Goal: Task Accomplishment & Management: Manage account settings

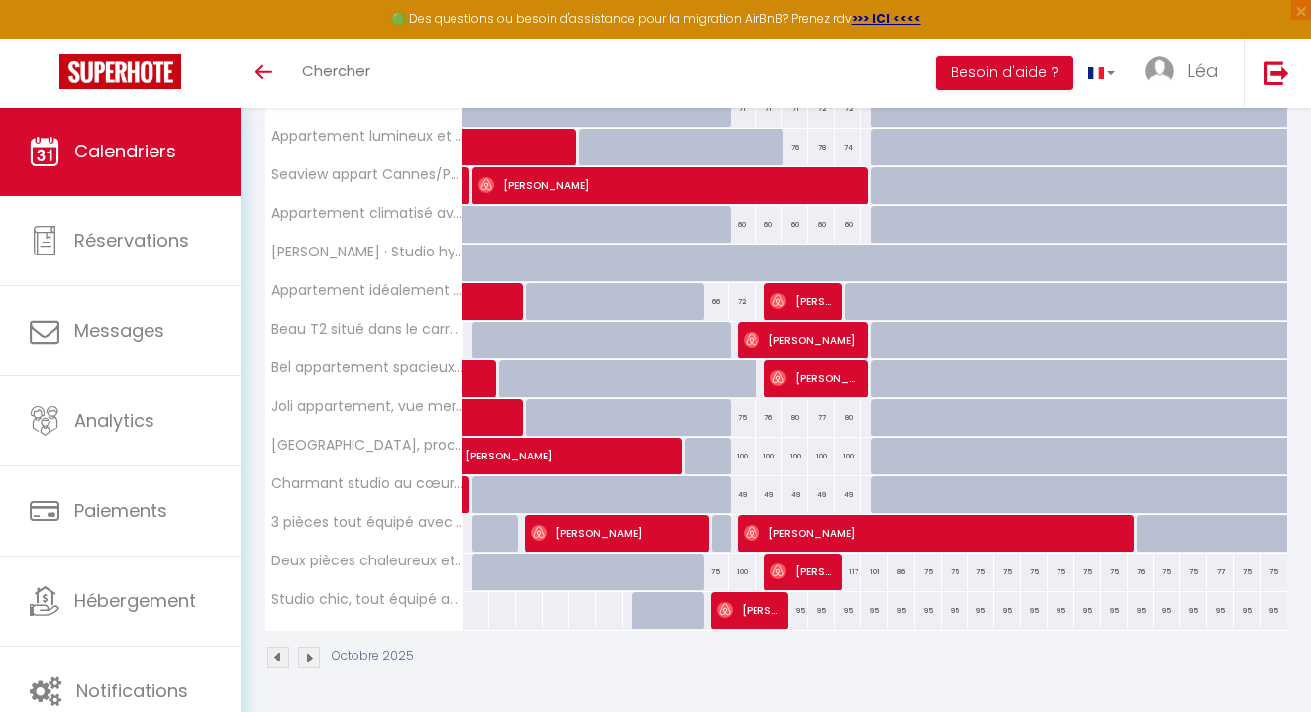
scroll to position [553, 0]
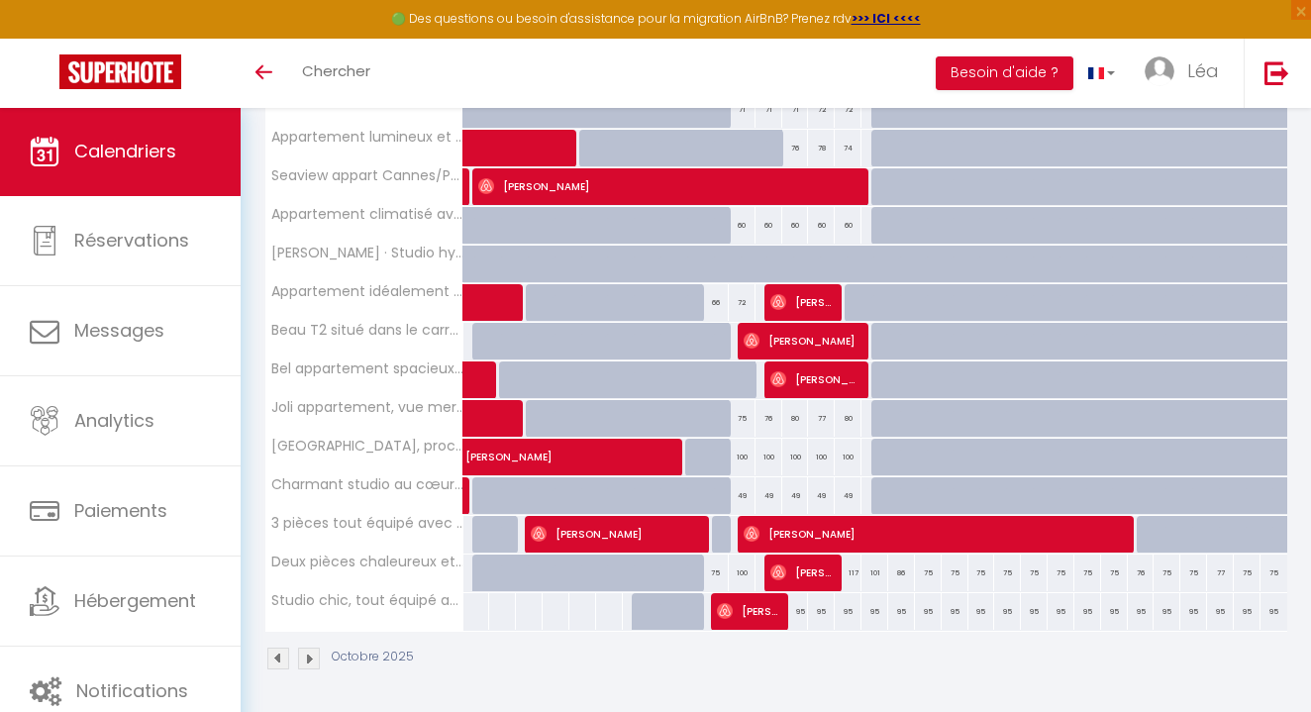
click at [716, 307] on div "66" at bounding box center [715, 302] width 27 height 37
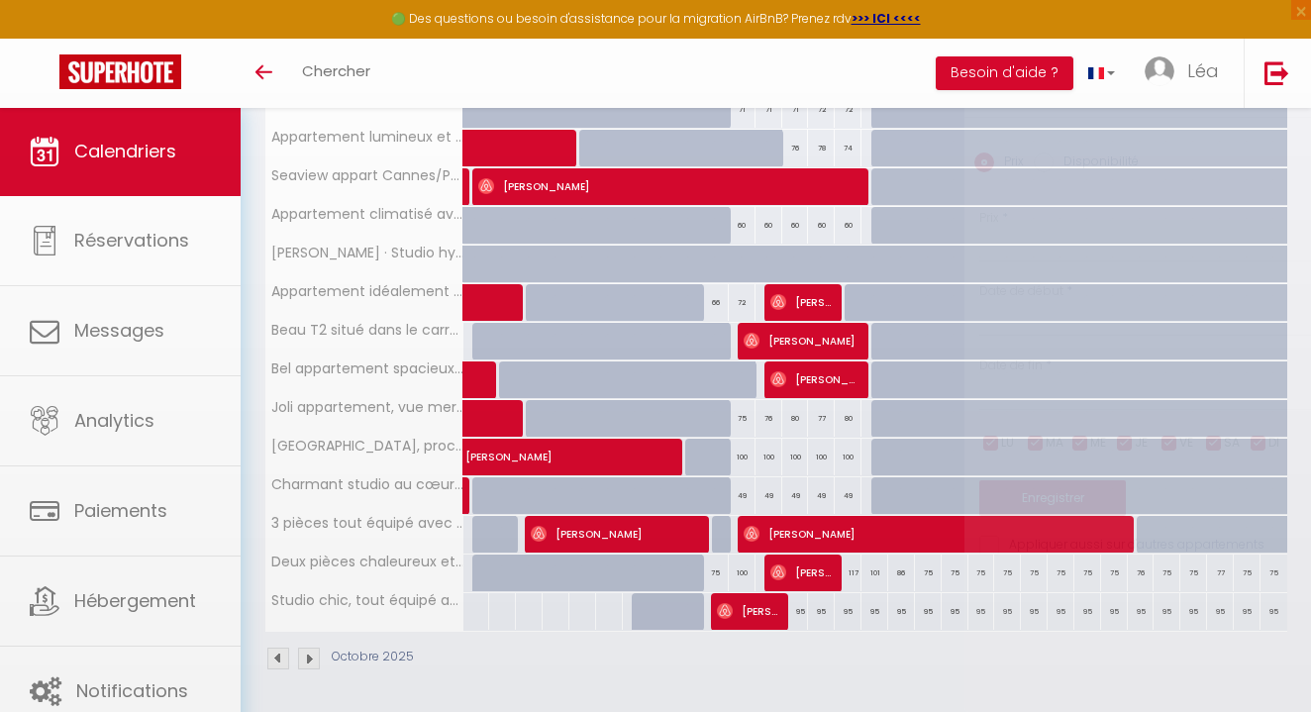
type input "66"
type input "Ven 10 Octobre 2025"
type input "Sam 11 Octobre 2025"
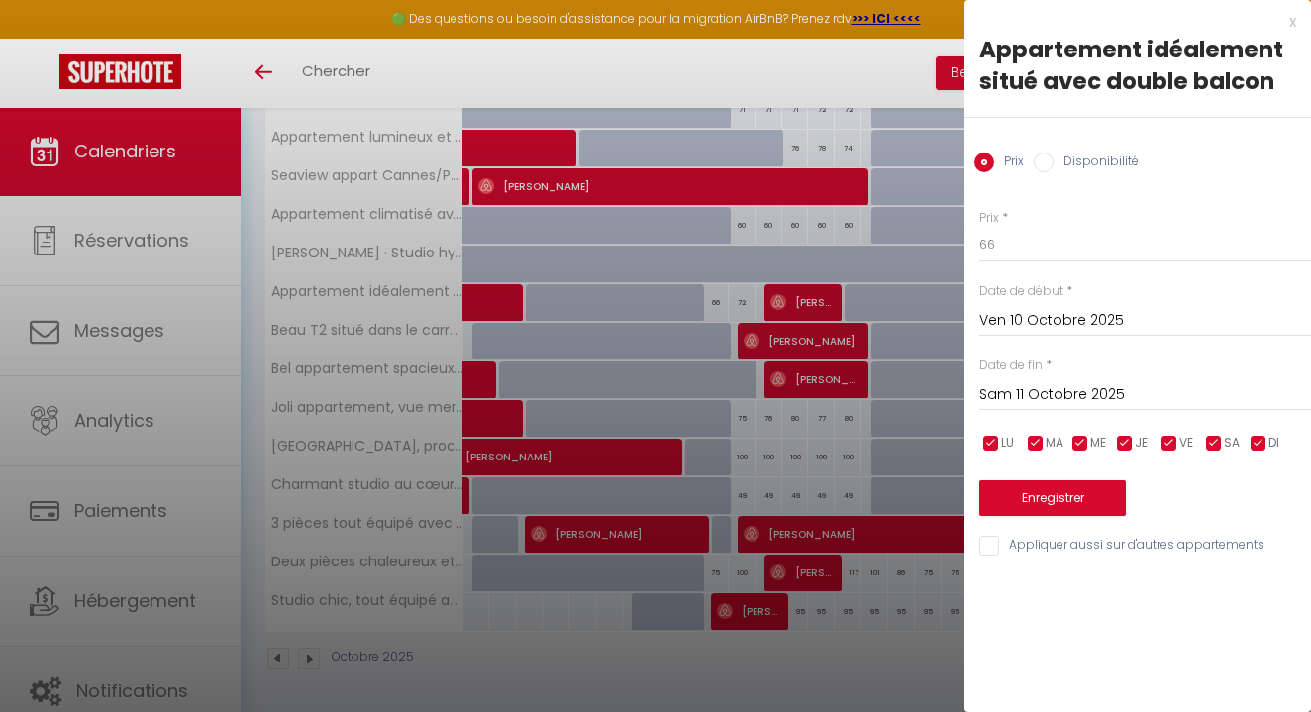
click at [1039, 162] on input "Disponibilité" at bounding box center [1044, 163] width 20 height 20
radio input "true"
radio input "false"
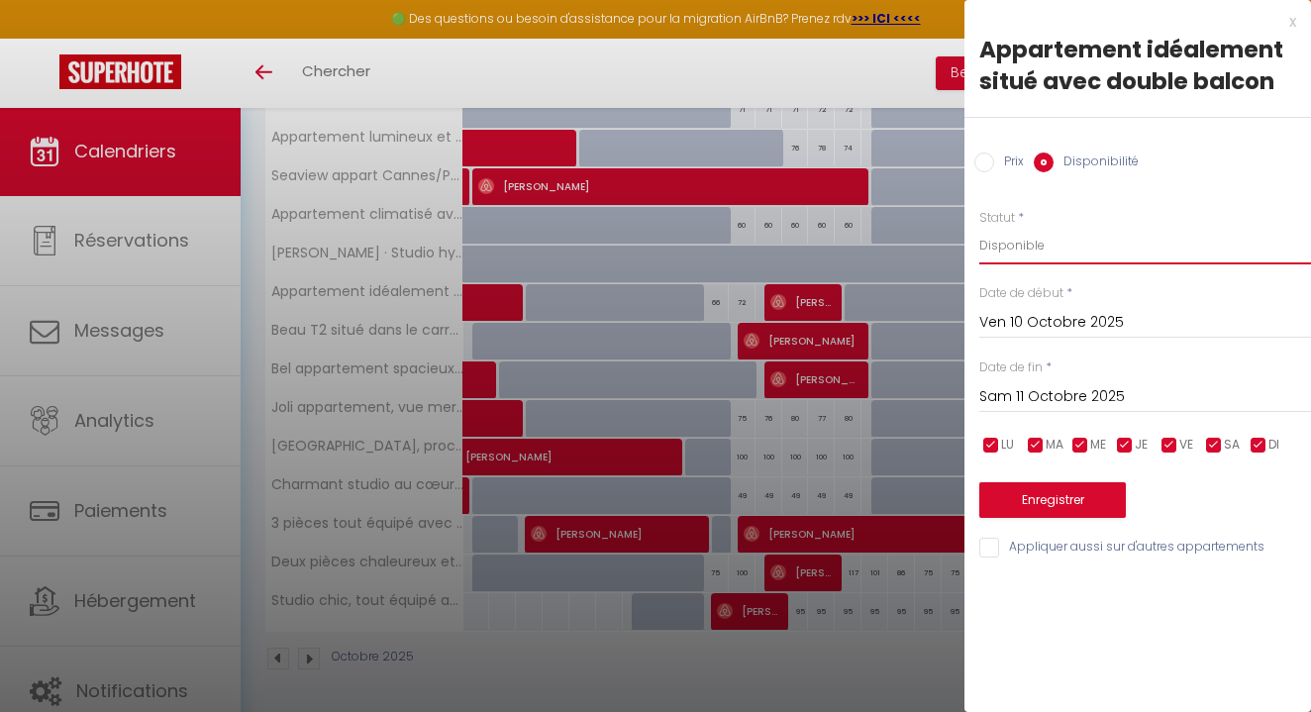
select select "0"
click at [1057, 491] on button "Enregistrer" at bounding box center [1053, 500] width 147 height 36
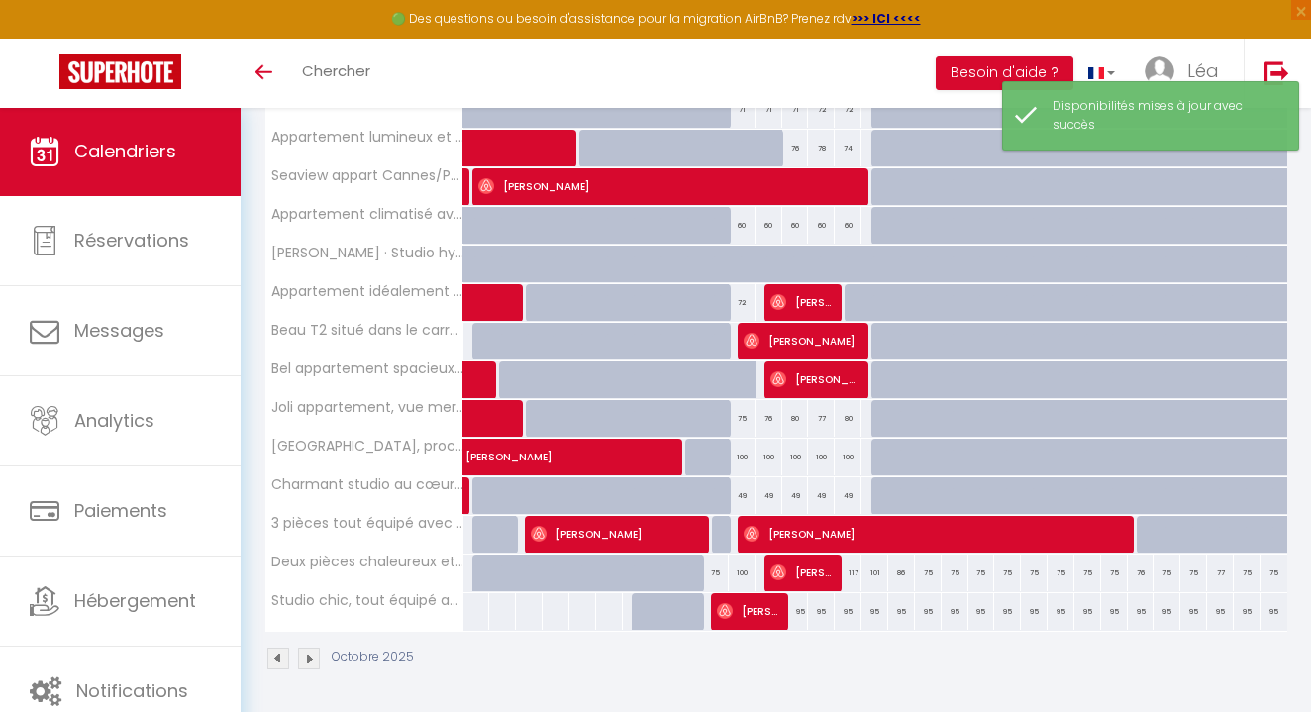
click at [719, 573] on div "75" at bounding box center [715, 573] width 27 height 37
select select "1"
type input "Ven 10 Octobre 2025"
type input "Sam 11 Octobre 2025"
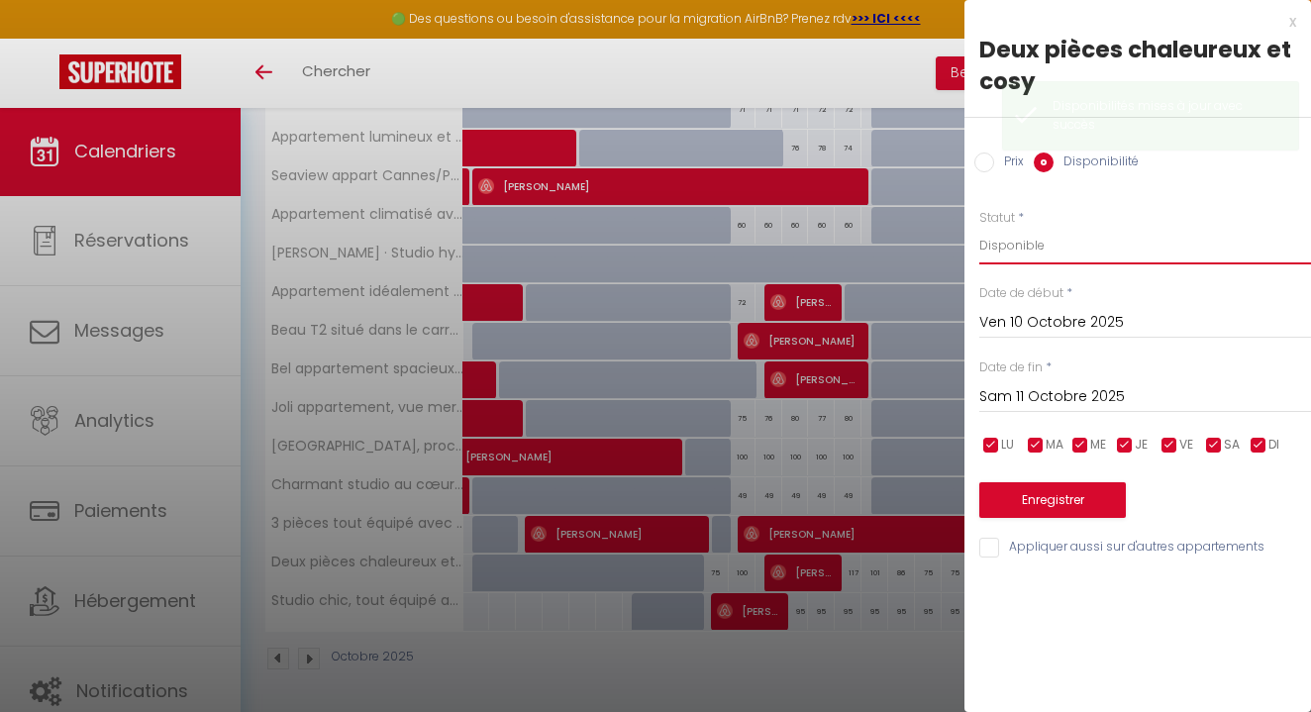
select select "0"
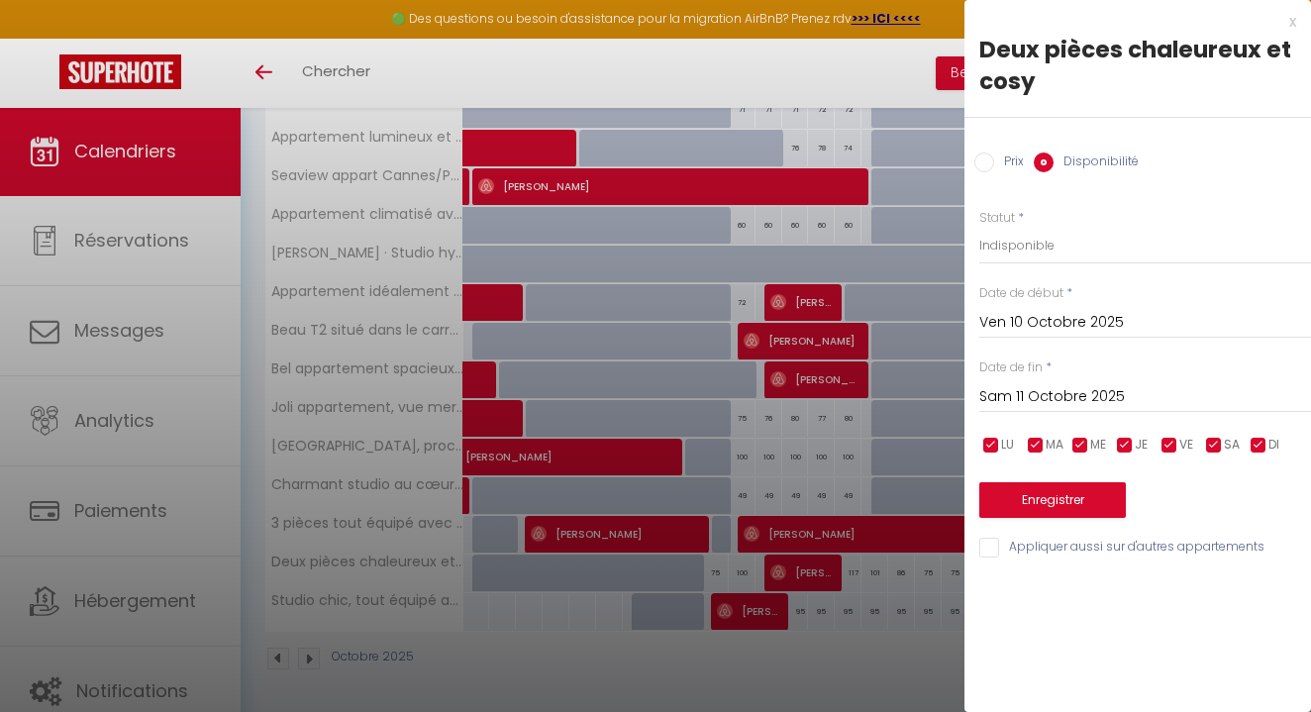
click at [1024, 503] on button "Enregistrer" at bounding box center [1053, 500] width 147 height 36
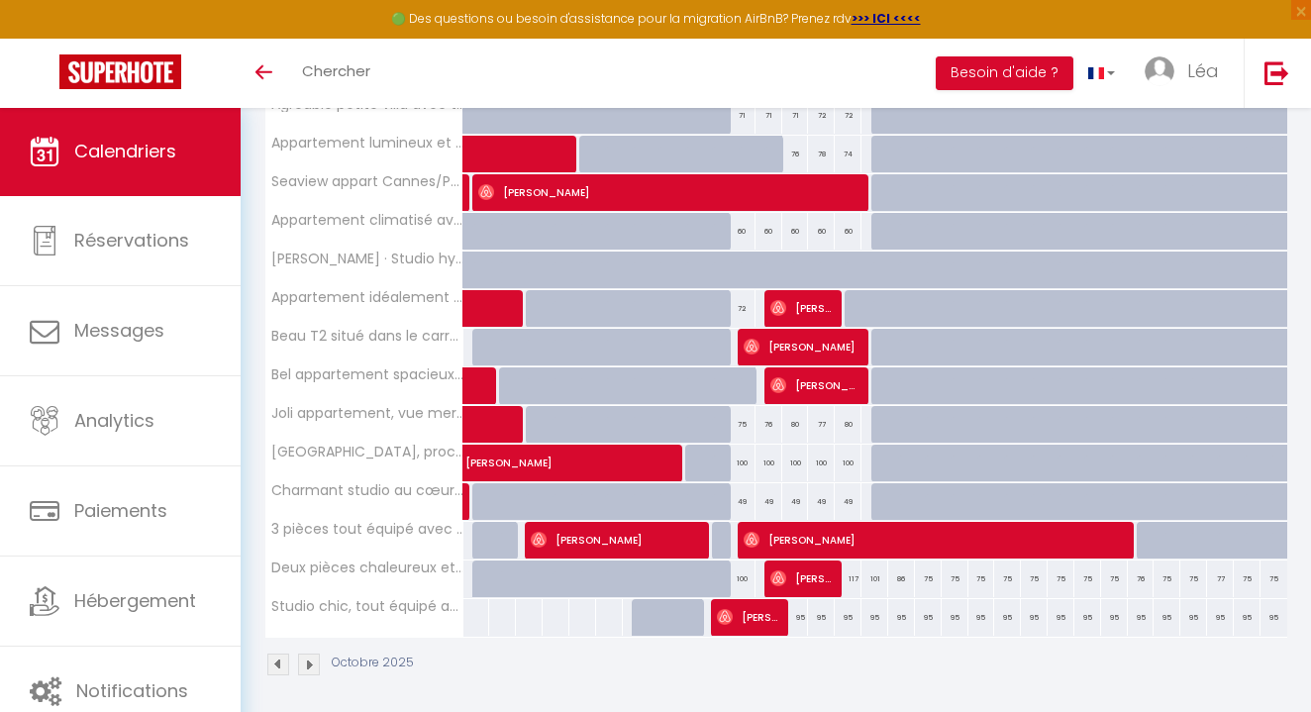
scroll to position [548, 0]
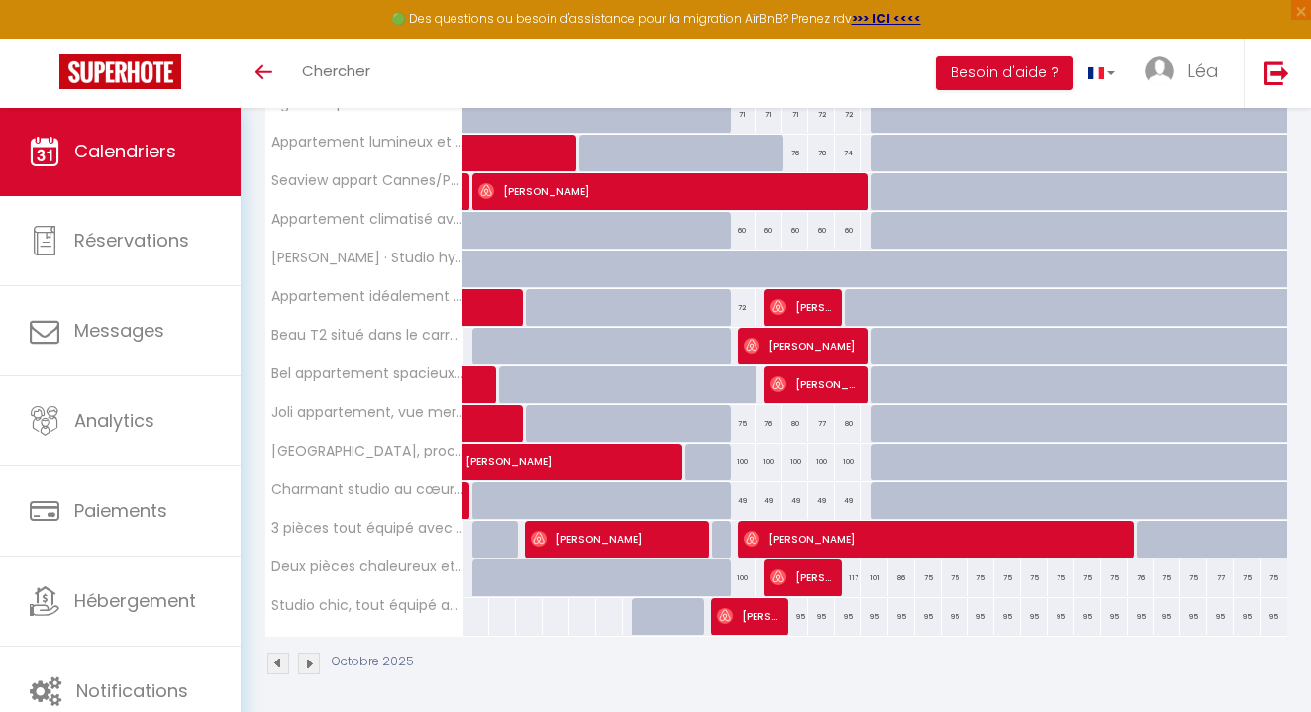
click at [746, 307] on div "72" at bounding box center [742, 307] width 27 height 37
select select "1"
type input "Sam 11 Octobre 2025"
type input "Dim 12 Octobre 2025"
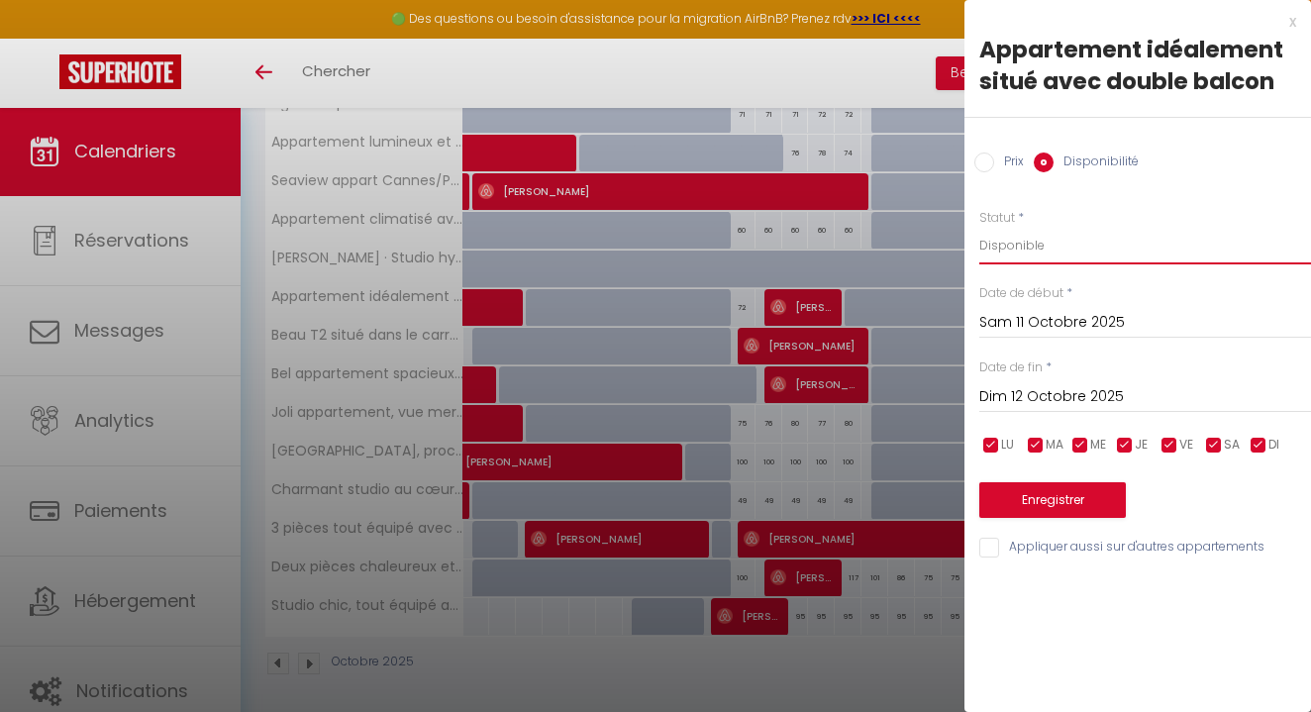
select select "0"
click at [1052, 490] on button "Enregistrer" at bounding box center [1053, 500] width 147 height 36
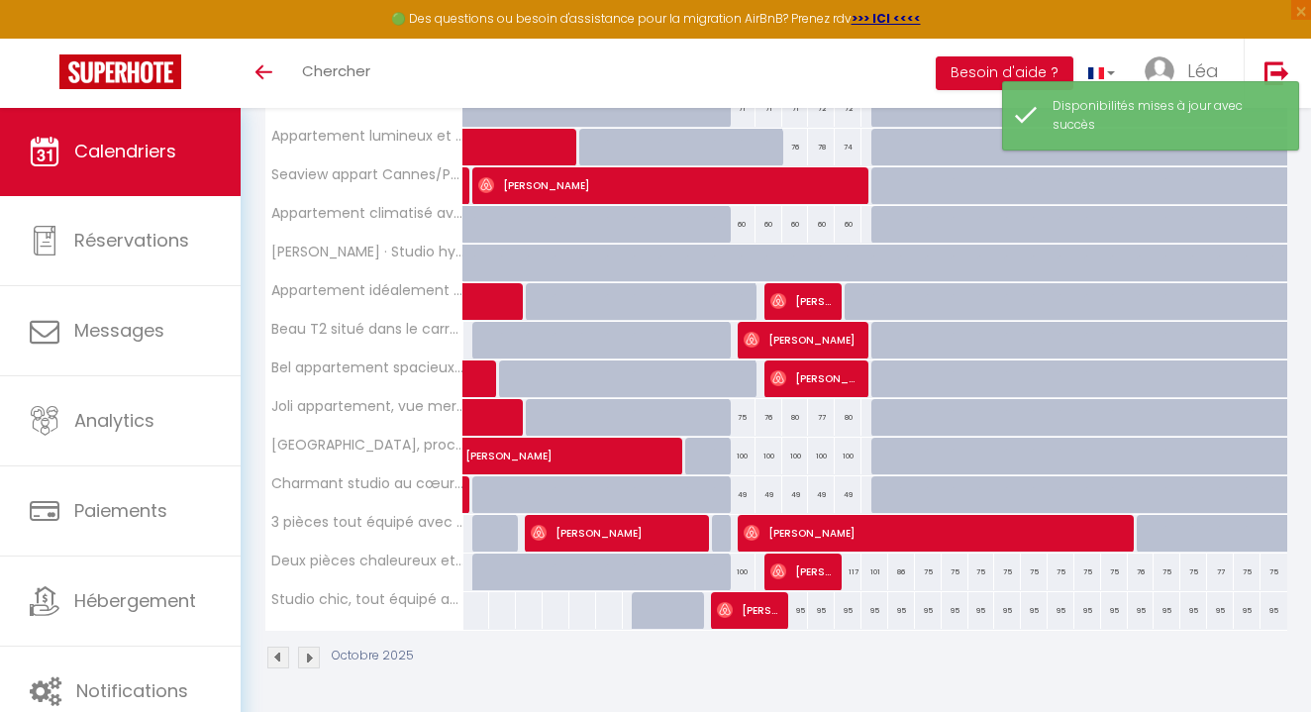
scroll to position [553, 0]
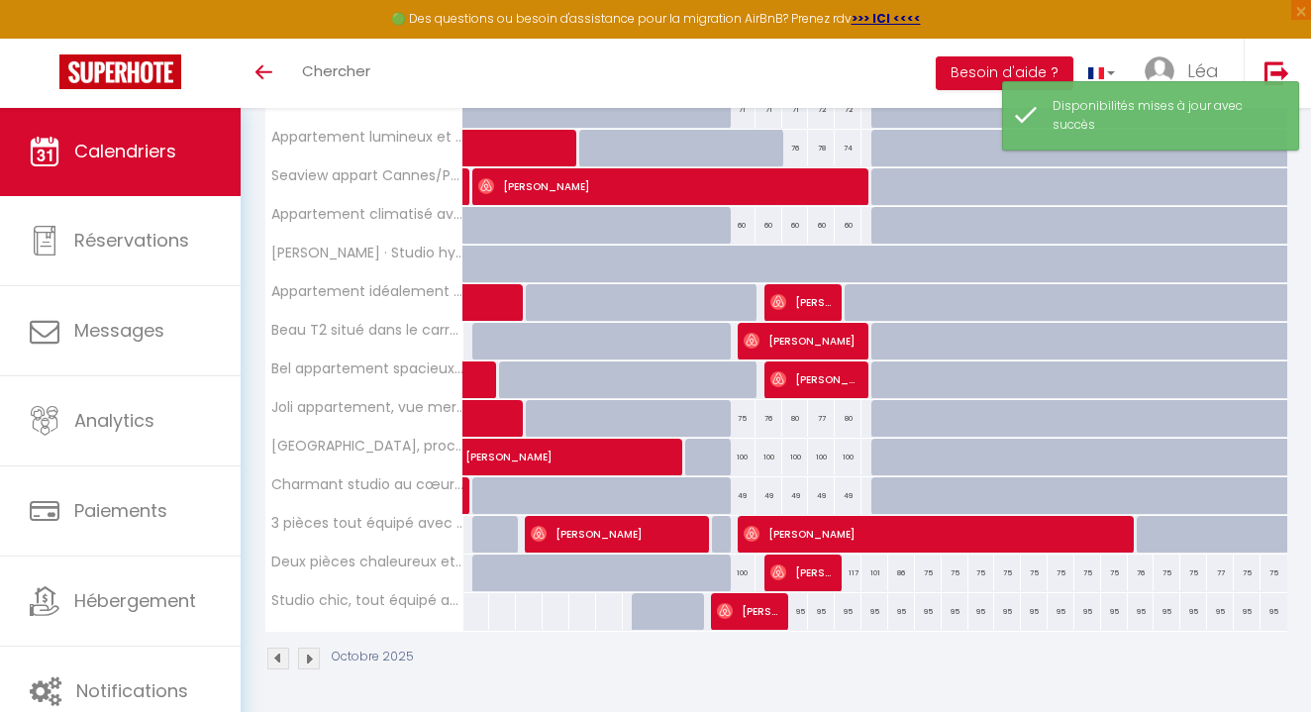
click at [745, 571] on div "100" at bounding box center [742, 573] width 27 height 37
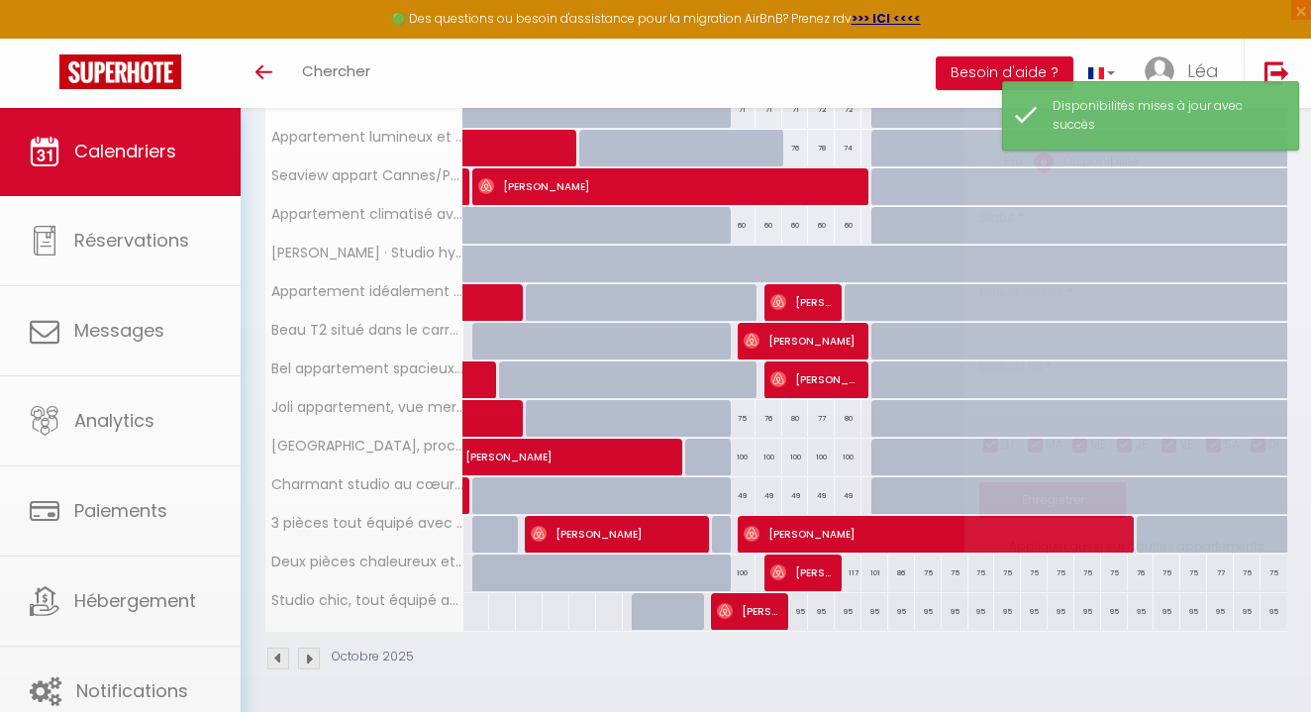
select select "1"
type input "Sam 11 Octobre 2025"
type input "Dim 12 Octobre 2025"
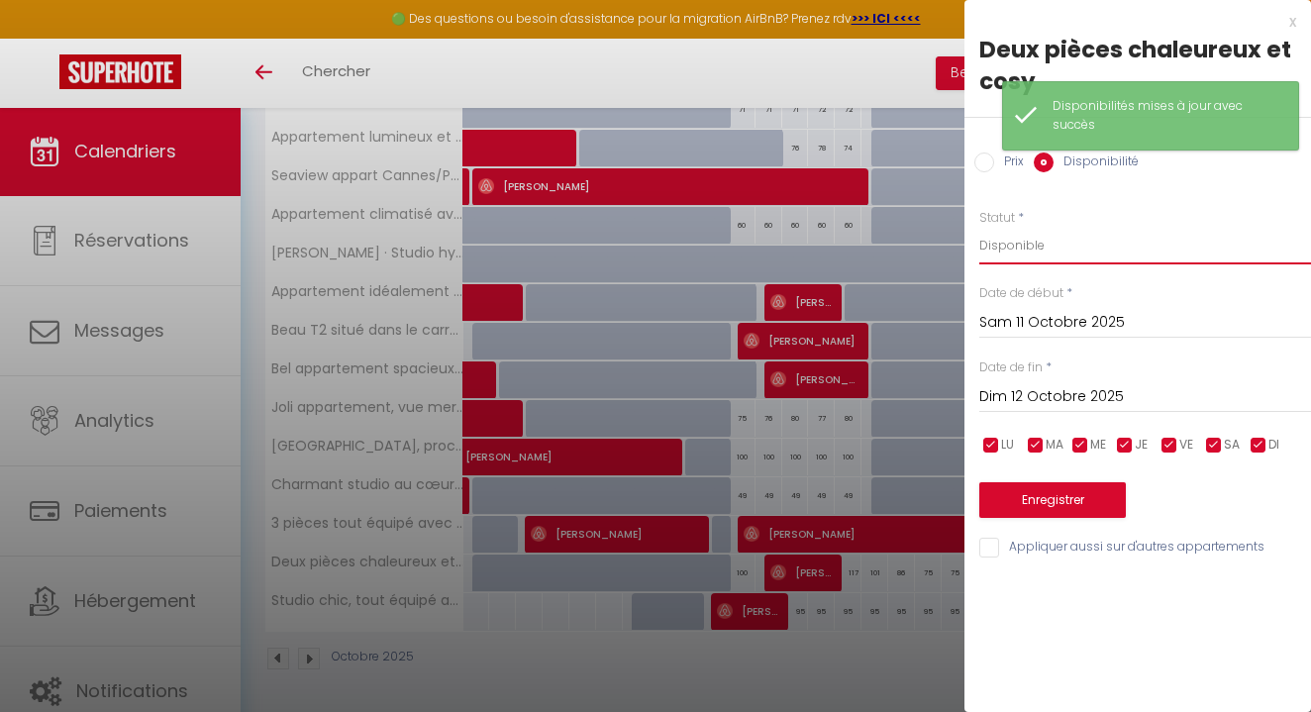
select select "0"
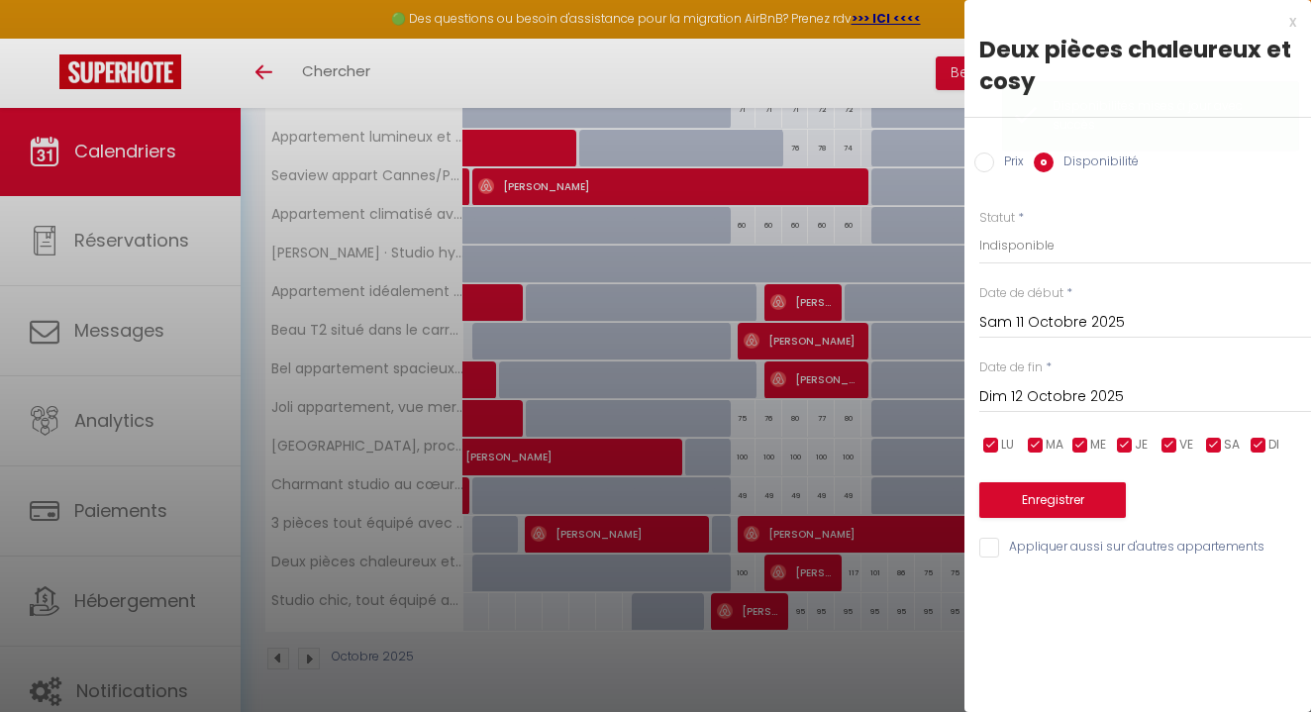
click at [1044, 488] on button "Enregistrer" at bounding box center [1053, 500] width 147 height 36
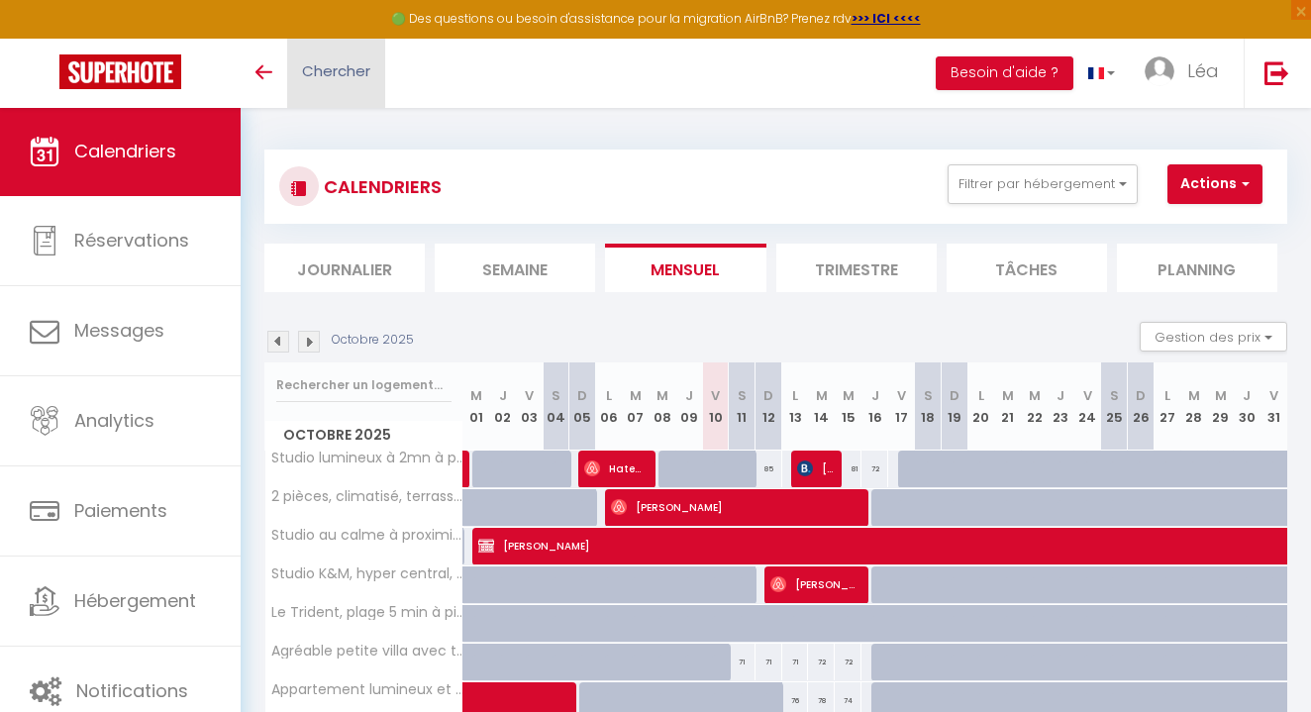
scroll to position [0, 0]
click at [112, 81] on img at bounding box center [120, 71] width 122 height 35
click at [353, 269] on li "Journalier" at bounding box center [344, 268] width 160 height 49
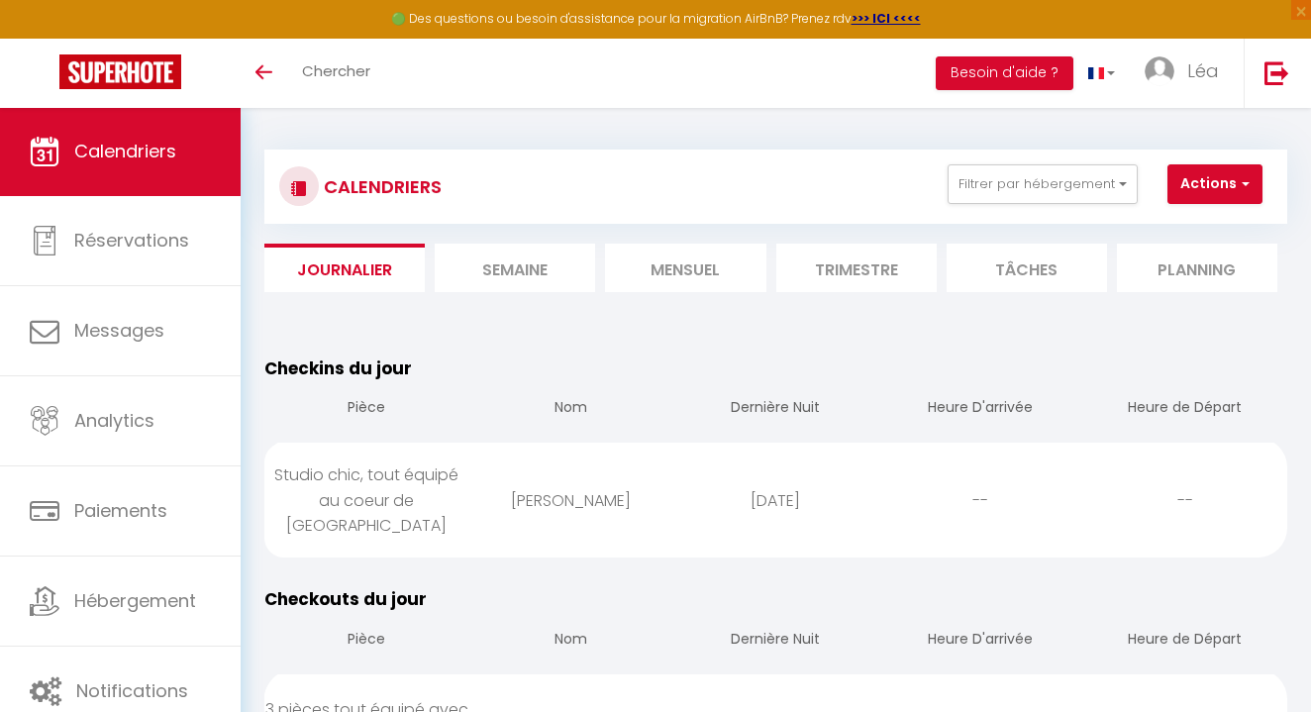
click at [156, 78] on img at bounding box center [120, 71] width 122 height 35
click at [171, 165] on link "Calendriers" at bounding box center [120, 151] width 241 height 89
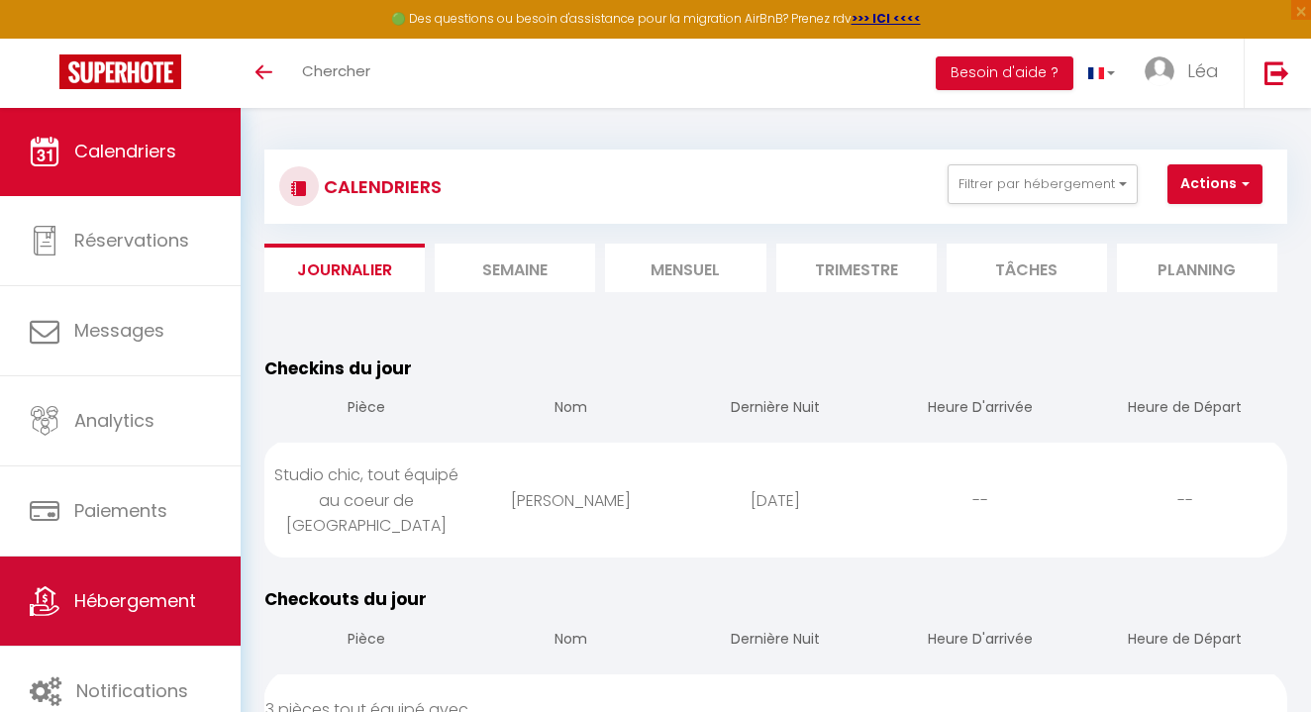
click at [196, 571] on link "Hébergement" at bounding box center [120, 601] width 241 height 89
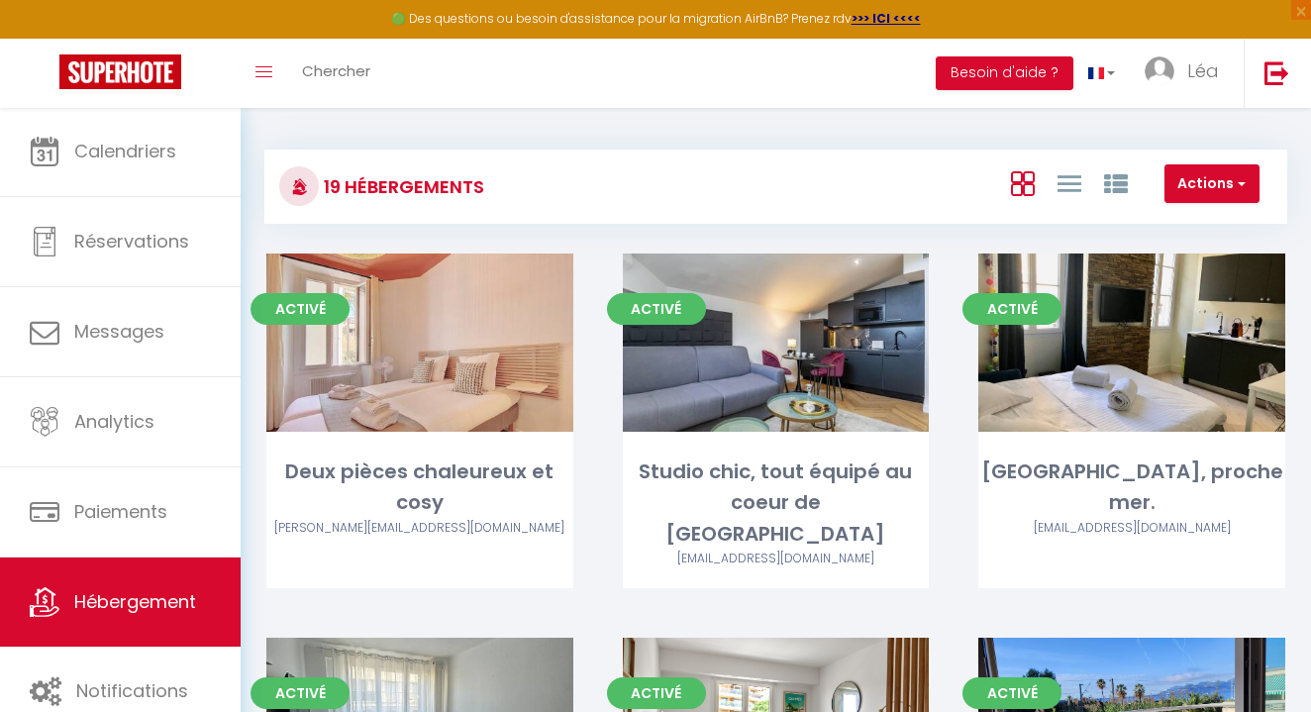
click at [139, 76] on img at bounding box center [120, 71] width 122 height 35
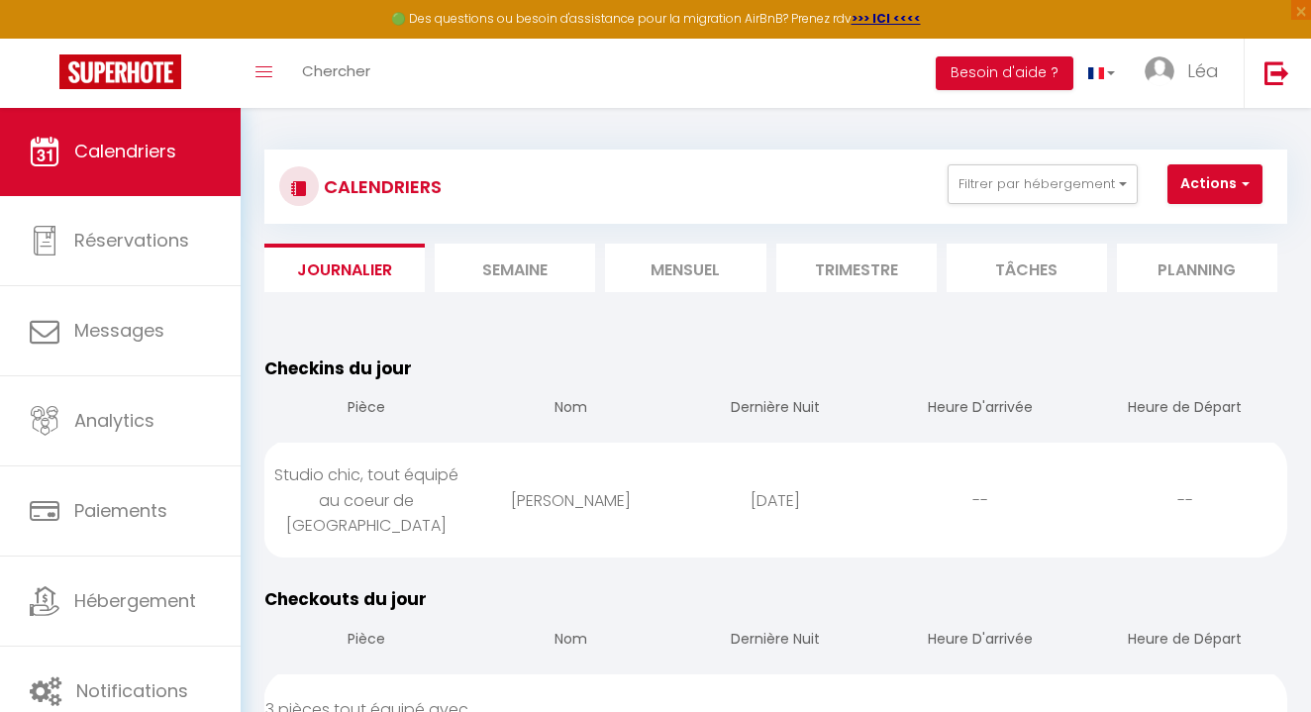
click at [102, 65] on img at bounding box center [120, 71] width 122 height 35
click at [102, 67] on img at bounding box center [120, 71] width 122 height 35
click at [134, 57] on img at bounding box center [120, 71] width 122 height 35
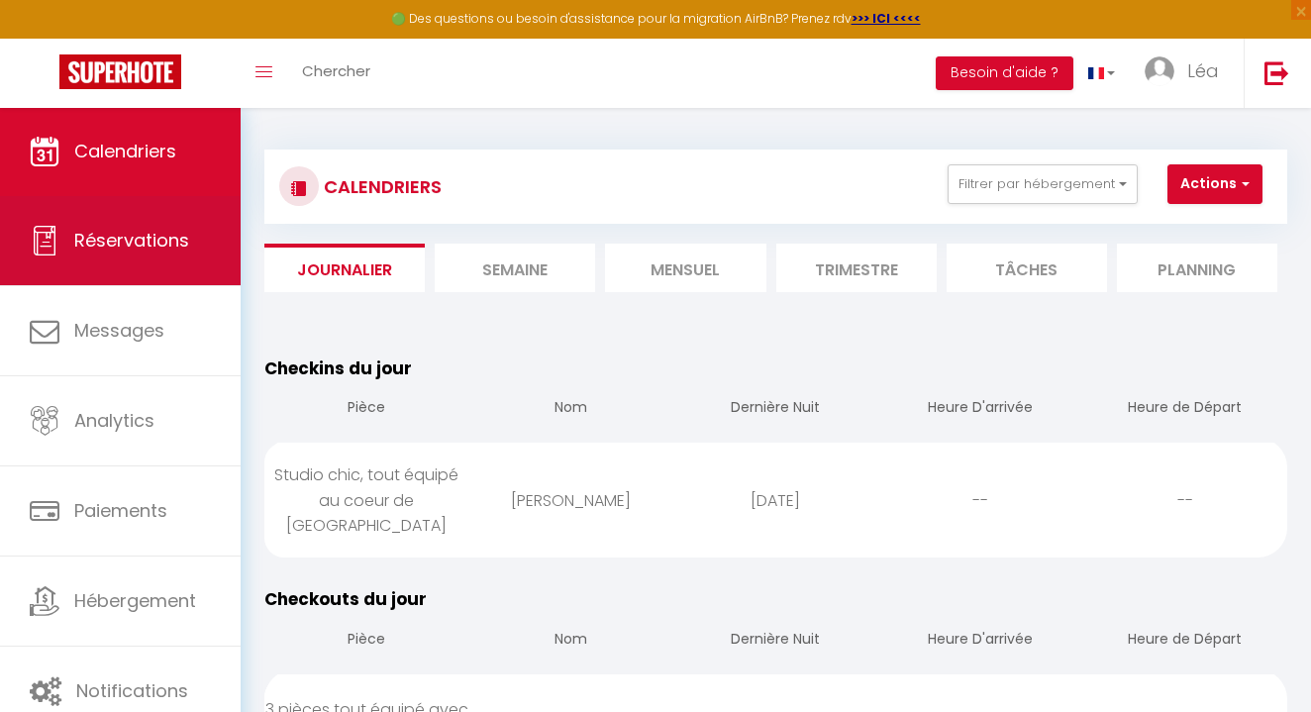
click at [166, 242] on span "Réservations" at bounding box center [131, 240] width 115 height 25
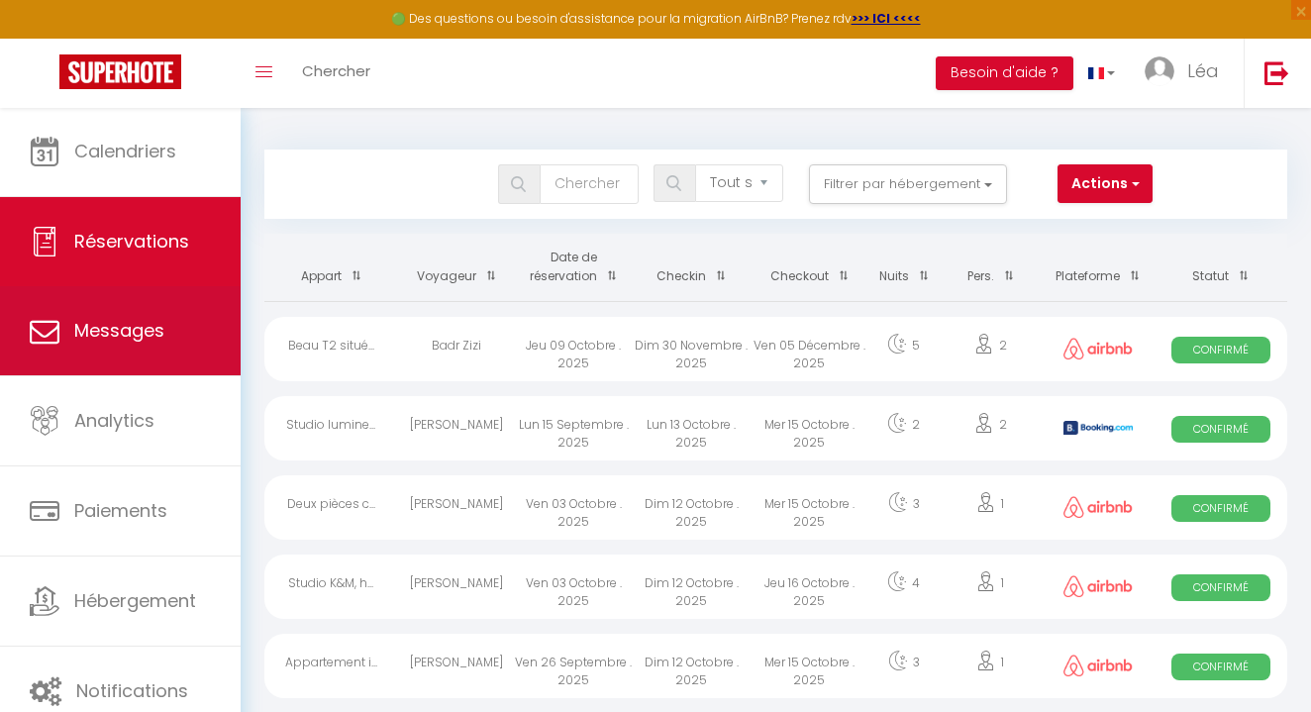
click at [176, 350] on link "Messages" at bounding box center [120, 330] width 241 height 89
select select "message"
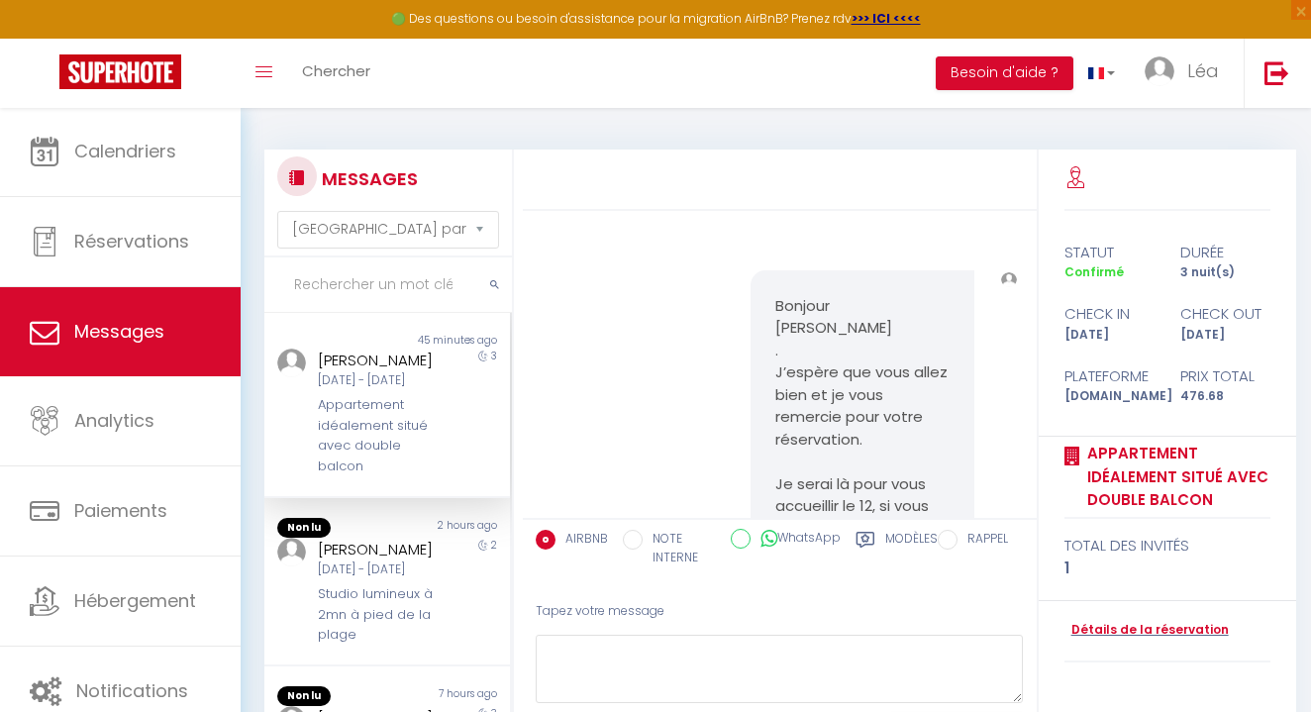
scroll to position [1969, 0]
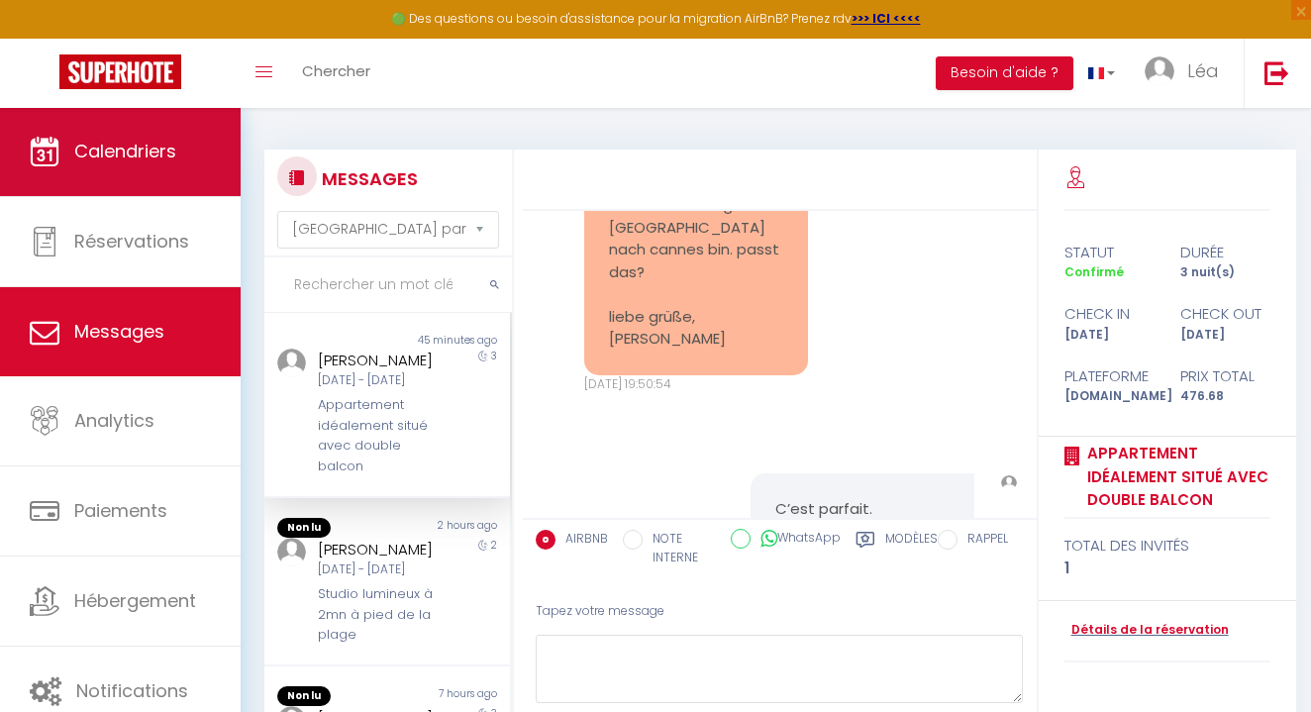
click at [167, 161] on span "Calendriers" at bounding box center [125, 151] width 102 height 25
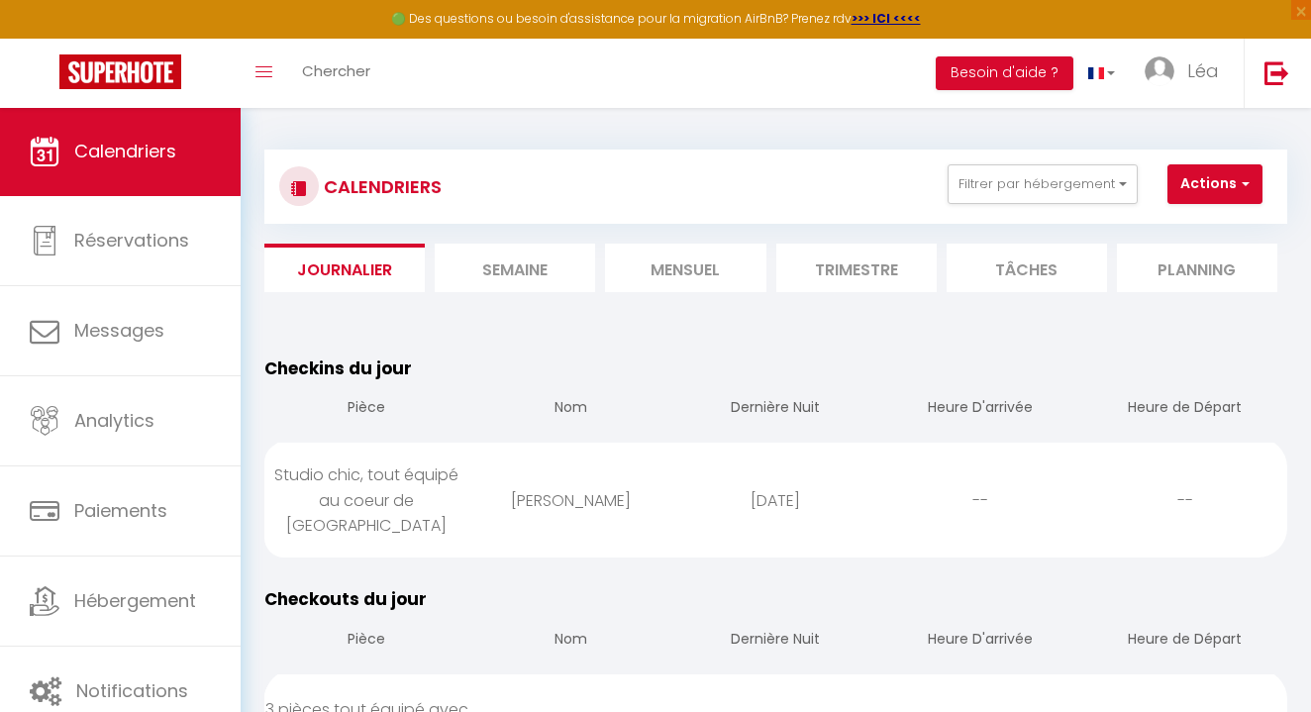
click at [1215, 199] on button "Actions" at bounding box center [1215, 184] width 95 height 40
click at [538, 269] on li "Semaine" at bounding box center [515, 268] width 160 height 49
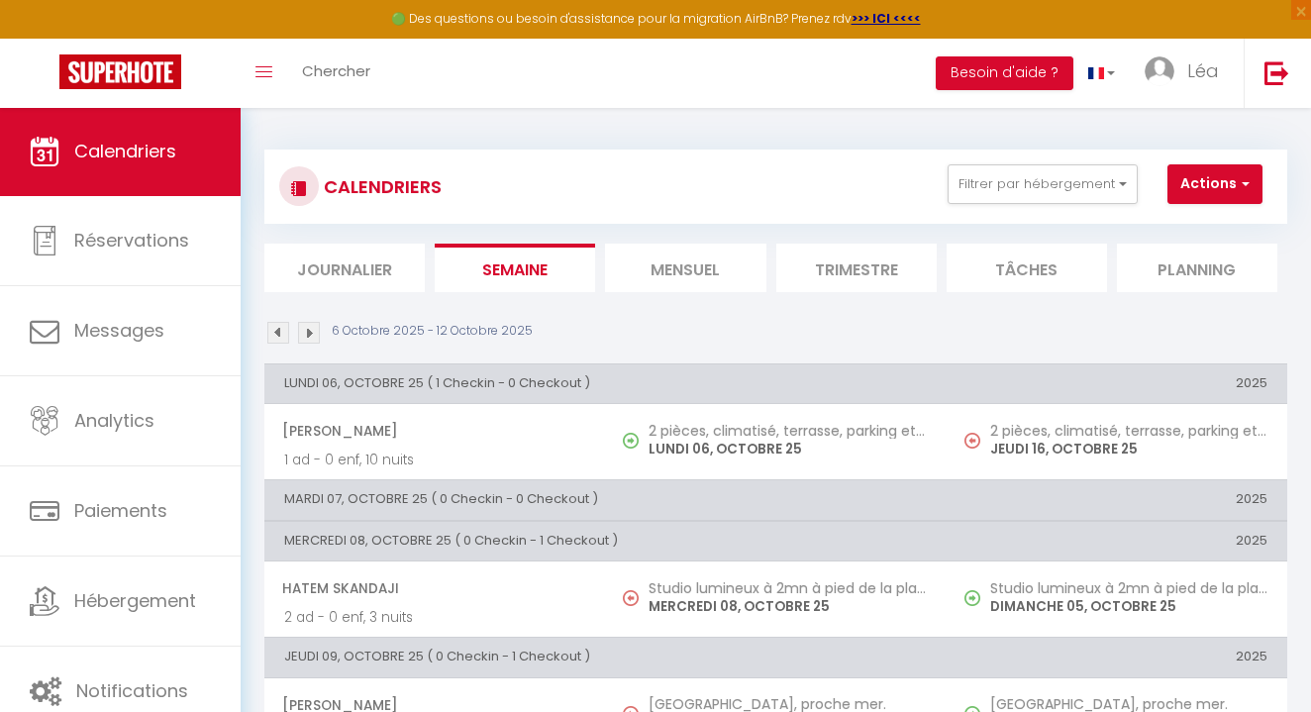
click at [642, 262] on li "Mensuel" at bounding box center [685, 268] width 160 height 49
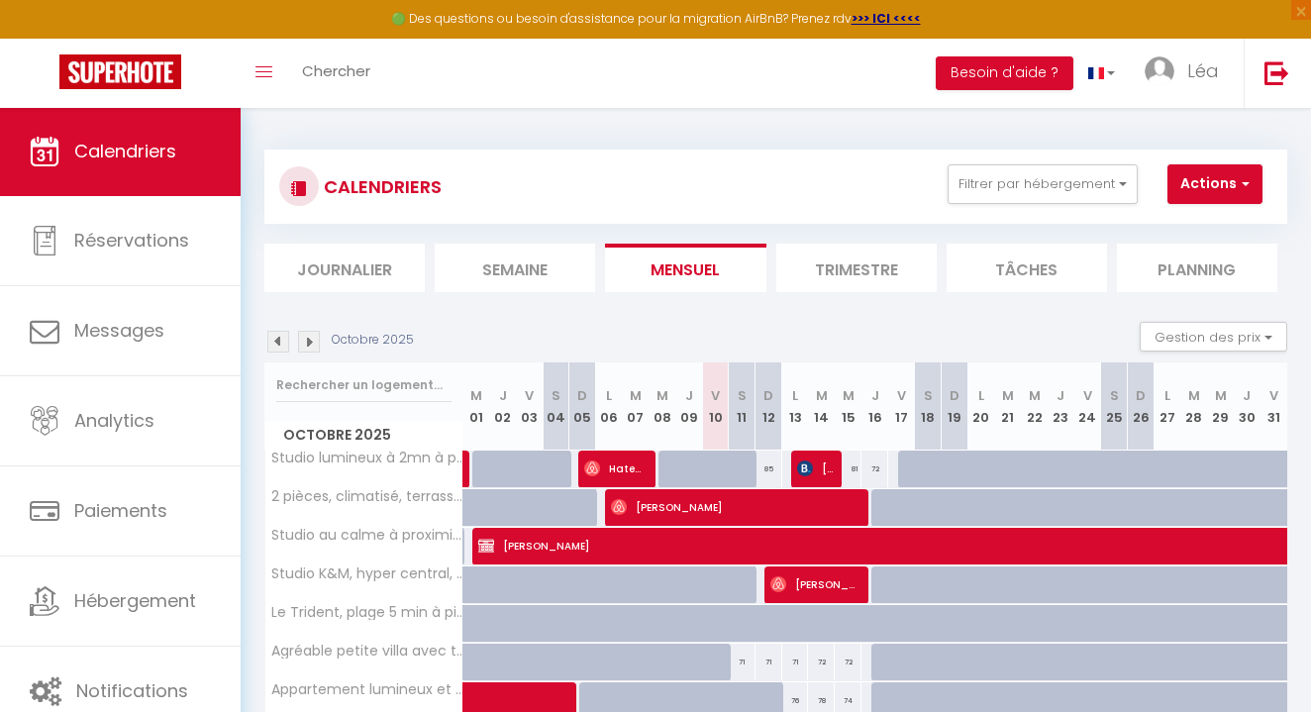
click at [127, 85] on img at bounding box center [120, 71] width 122 height 35
click at [804, 164] on div "CALENDRIERS Filtrer par hébergement Tous Deux pièces chaleureux et cosy Studio …" at bounding box center [775, 186] width 993 height 45
click at [137, 76] on img at bounding box center [120, 71] width 122 height 35
click at [149, 72] on img at bounding box center [120, 71] width 122 height 35
